Goal: Find contact information

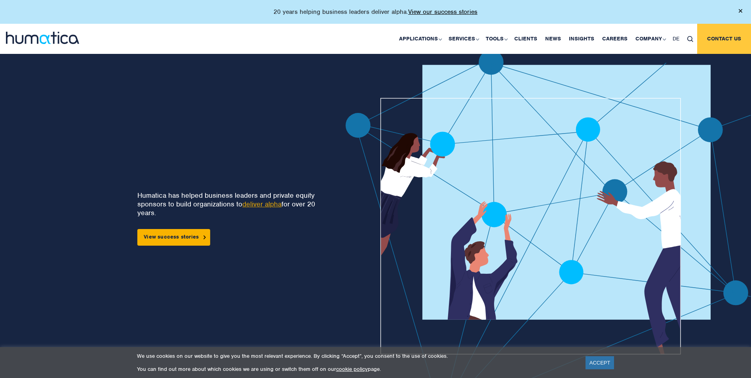
click at [736, 37] on link "Contact us" at bounding box center [724, 39] width 54 height 30
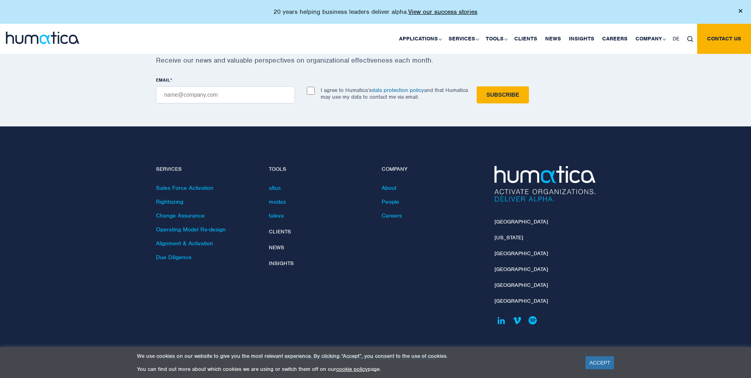
scroll to position [999, 0]
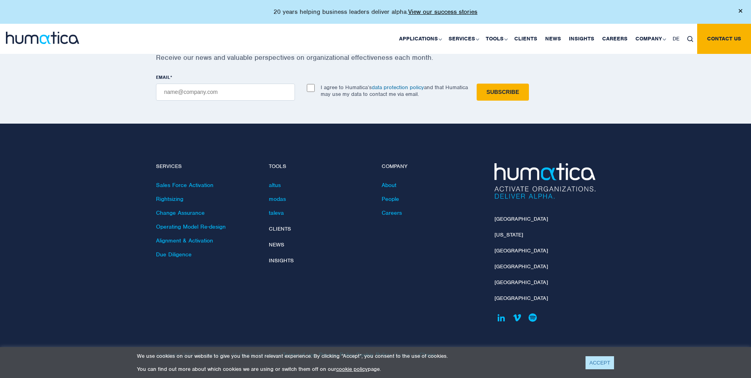
click at [608, 361] on link "ACCEPT" at bounding box center [600, 362] width 29 height 13
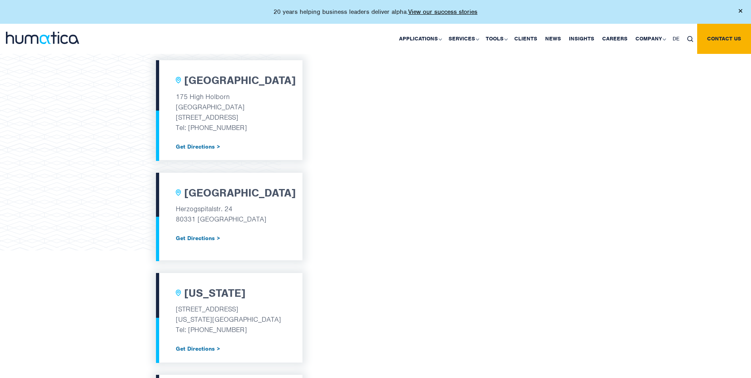
scroll to position [0, 0]
